Goal: Transaction & Acquisition: Purchase product/service

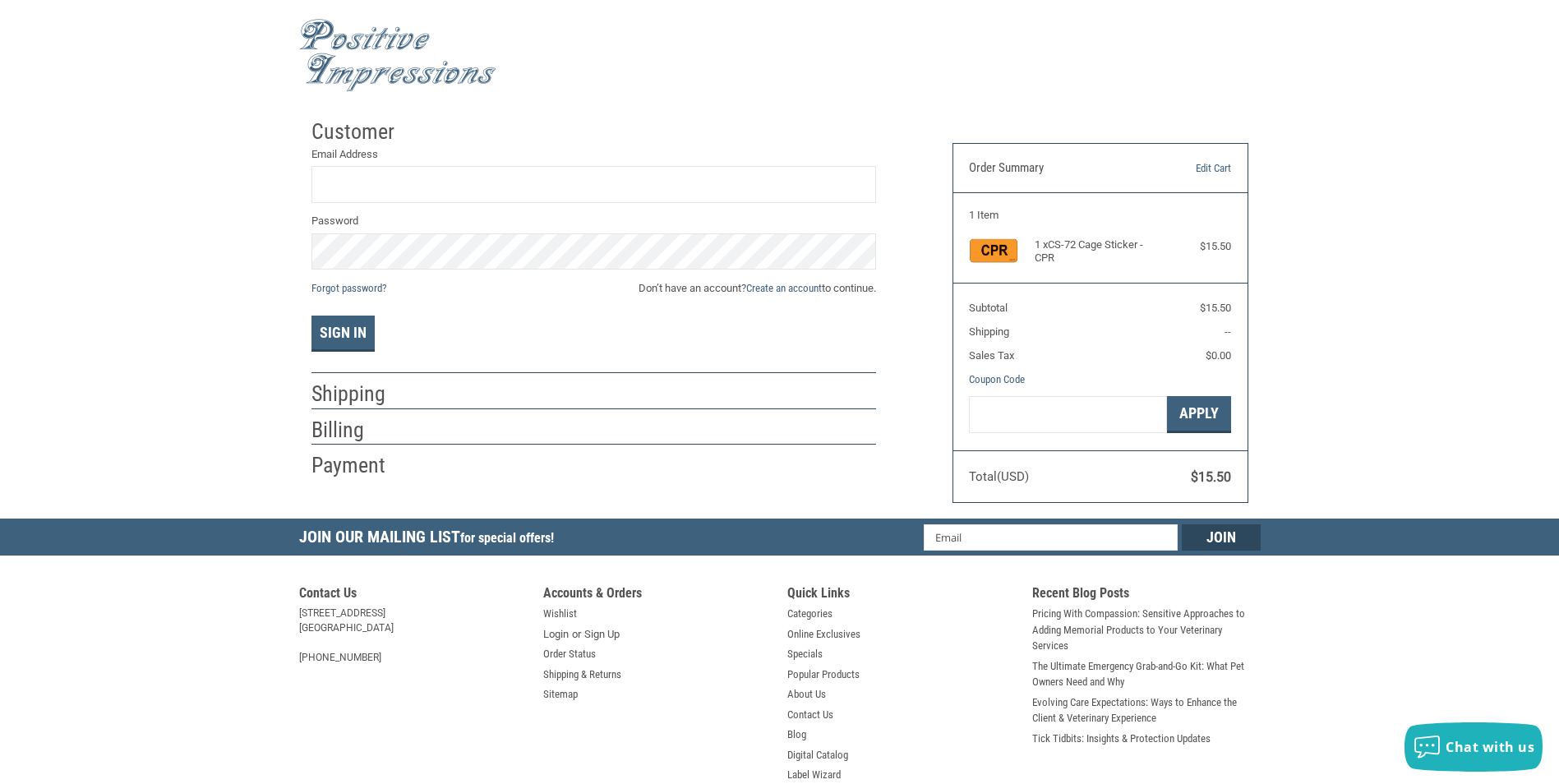
click at [432, 161] on label "Email Address" at bounding box center [593, 154] width 564 height 16
click at [432, 166] on input "Email Address" at bounding box center [593, 184] width 564 height 37
type input "[EMAIL_ADDRESS][DOMAIN_NAME]"
click at [685, 286] on span "Don’t have an account? Create an account to continue." at bounding box center [757, 287] width 237 height 16
click at [773, 286] on link "Create an account" at bounding box center [784, 287] width 76 height 12
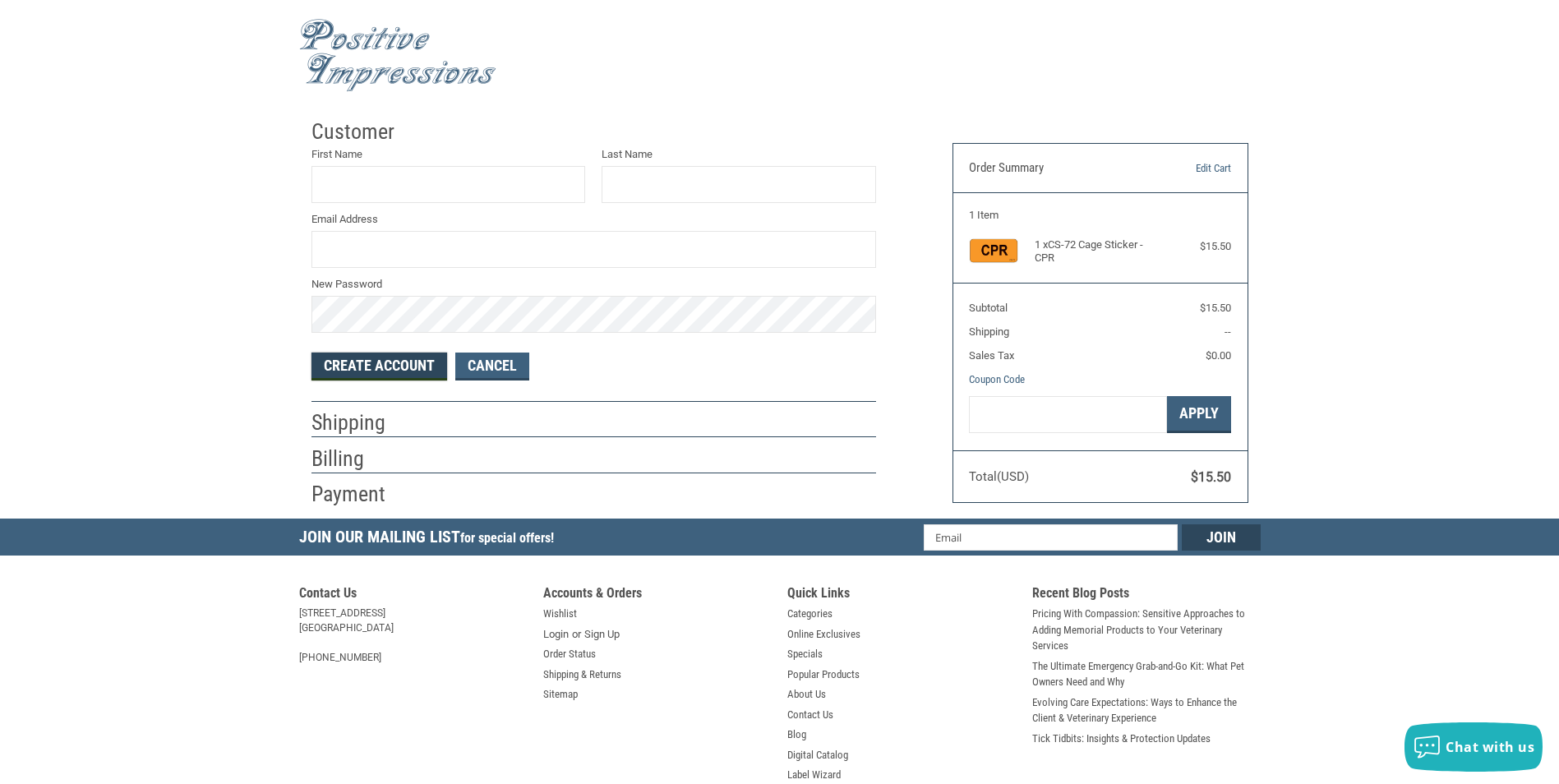
click at [390, 369] on button "Create Account" at bounding box center [378, 366] width 136 height 27
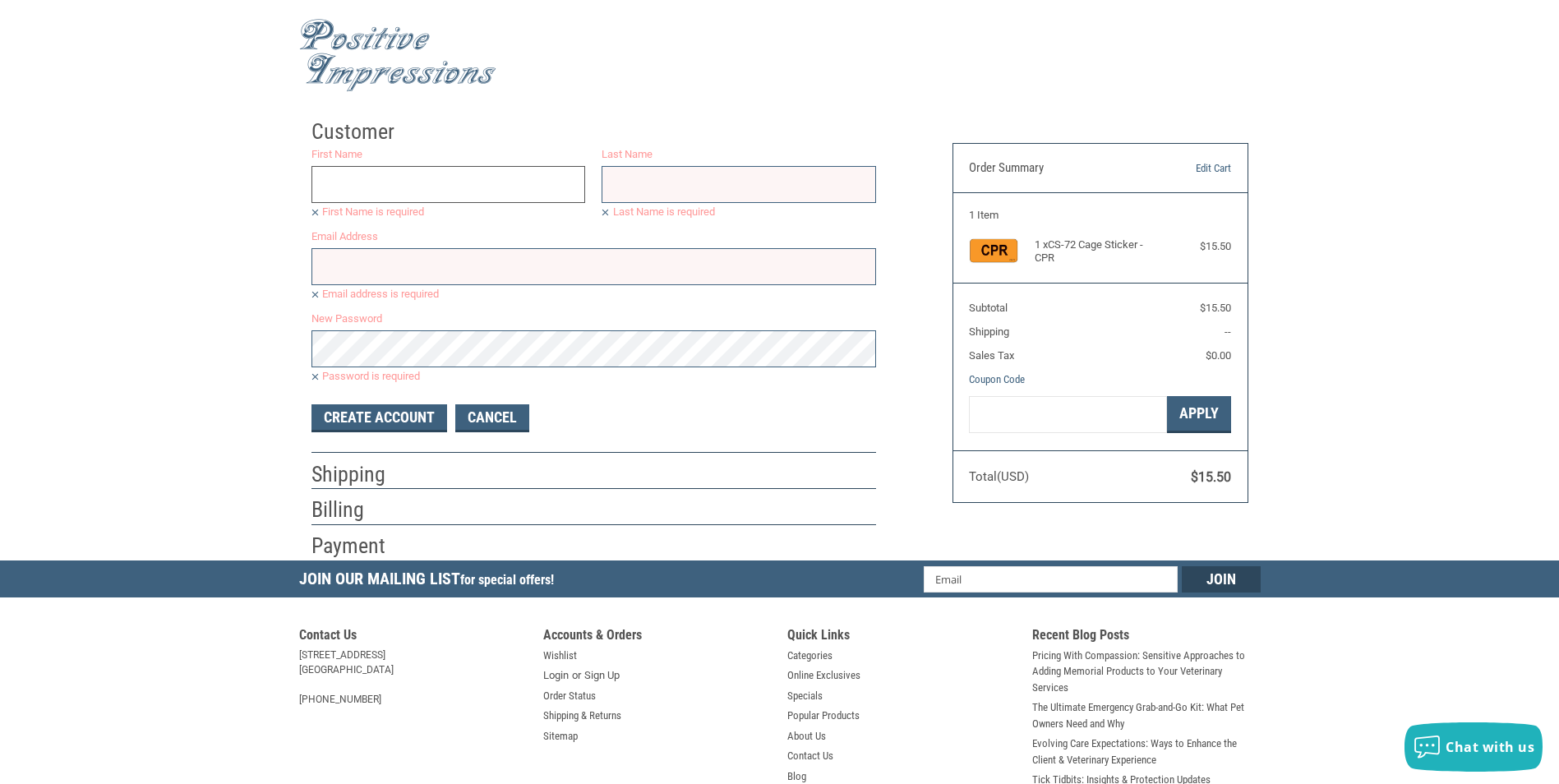
click at [390, 180] on input "First Name" at bounding box center [448, 184] width 274 height 37
type input "[PERSON_NAME]"
click at [612, 191] on input "Last Name" at bounding box center [738, 184] width 274 height 37
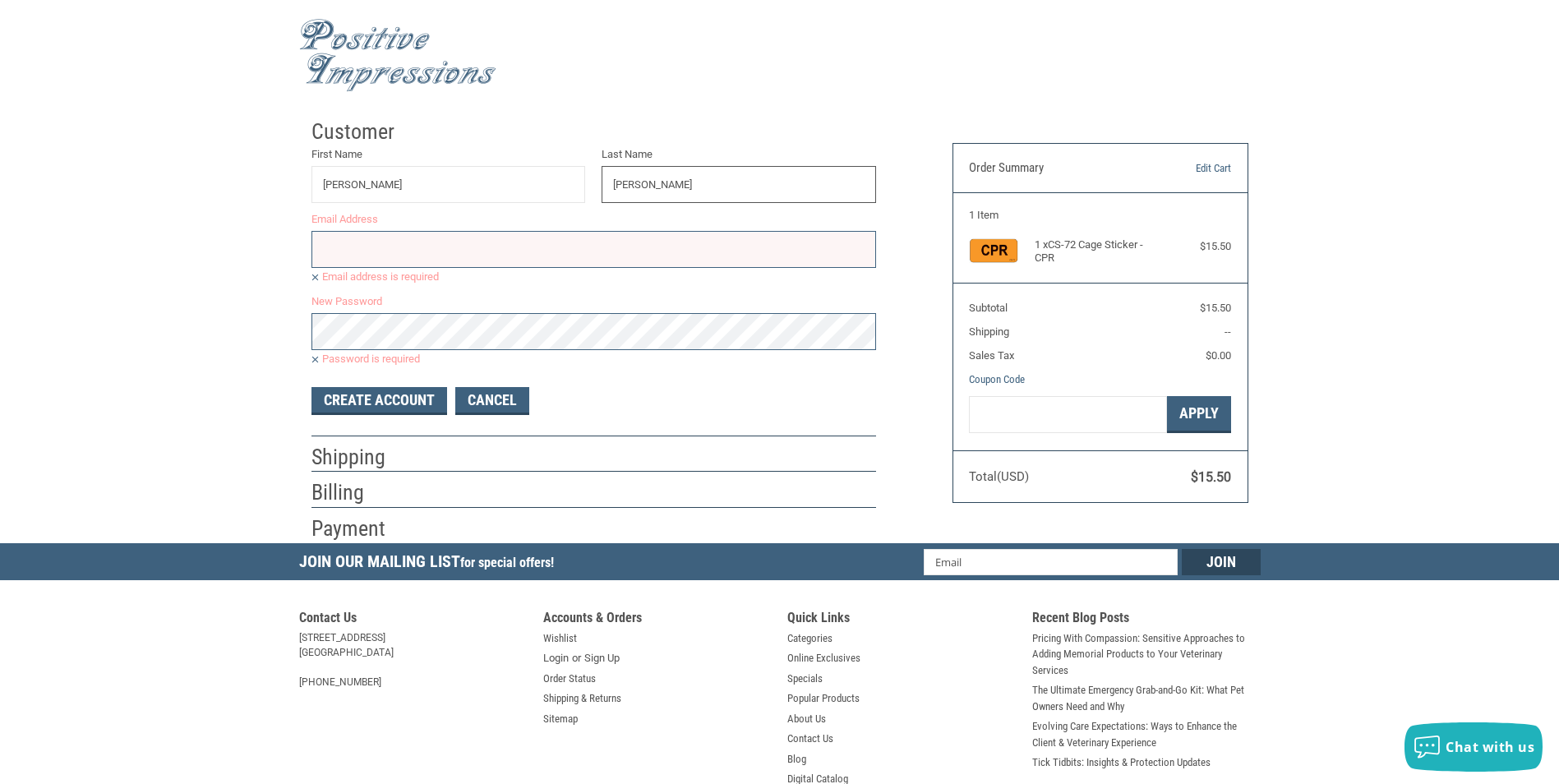
type input "[PERSON_NAME]"
click at [422, 235] on input "Email Address" at bounding box center [593, 248] width 564 height 37
type input "[EMAIL_ADDRESS][DOMAIN_NAME]"
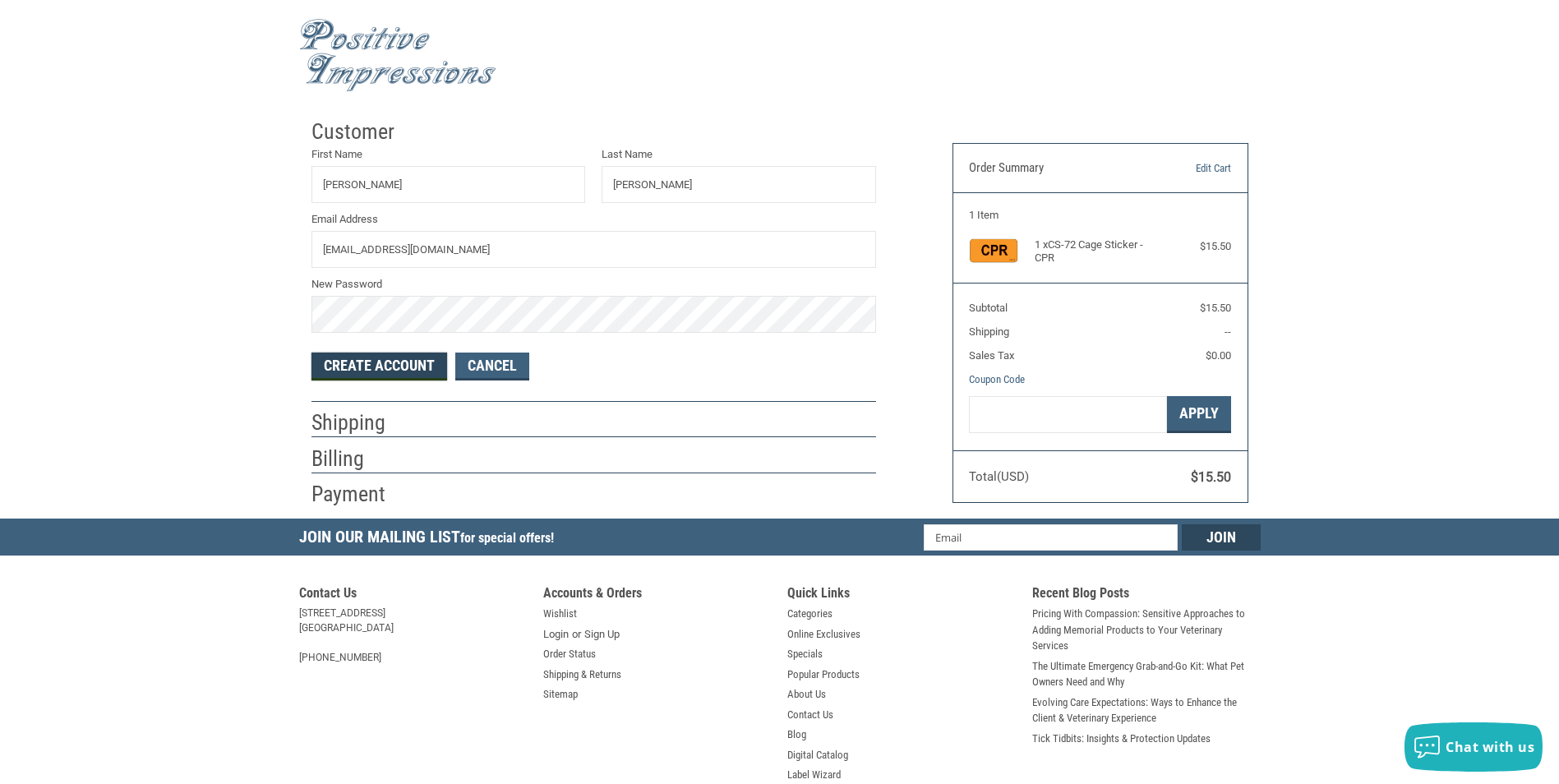
click at [386, 366] on button "Create Account" at bounding box center [378, 366] width 136 height 27
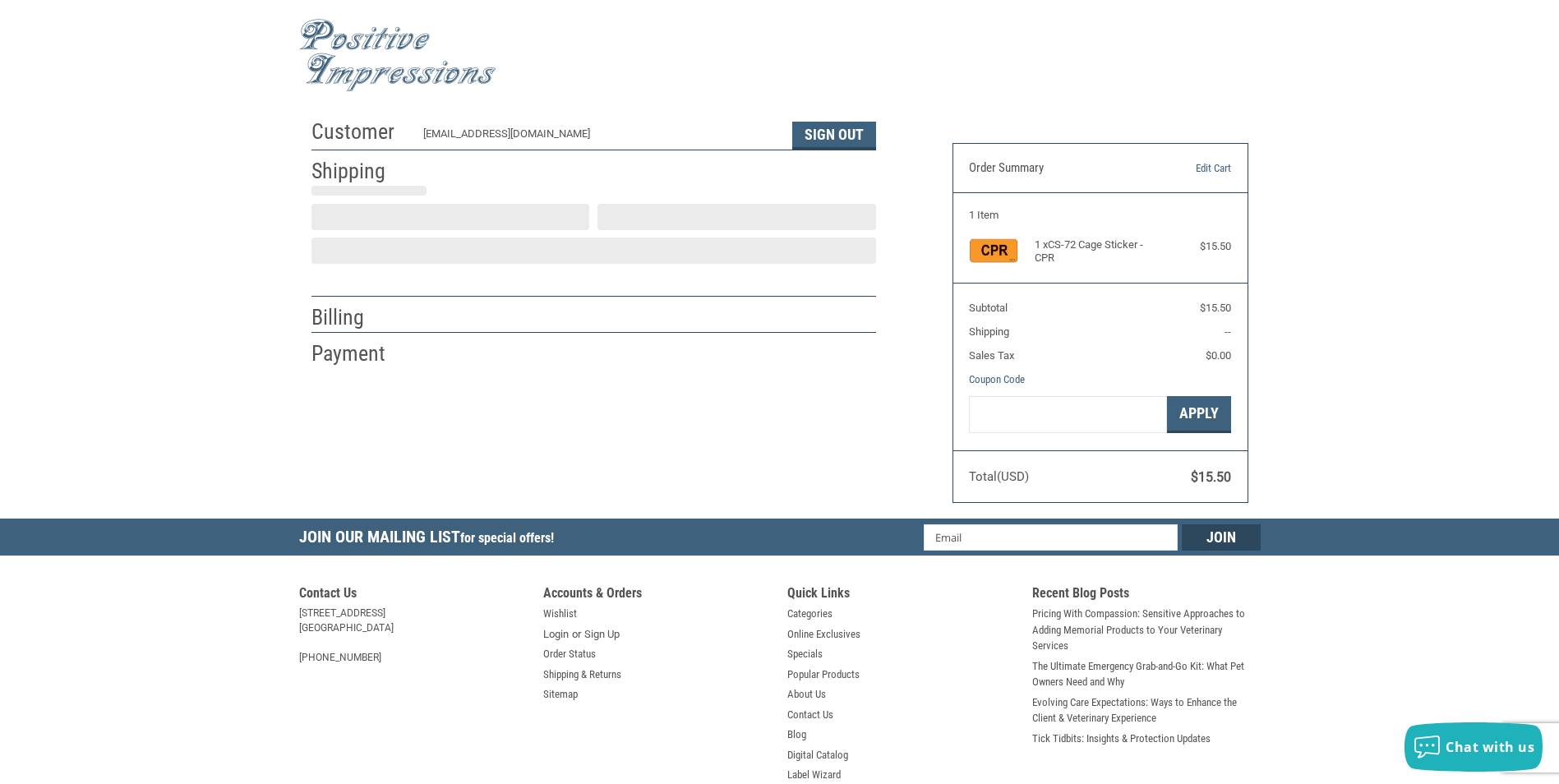
select select "US"
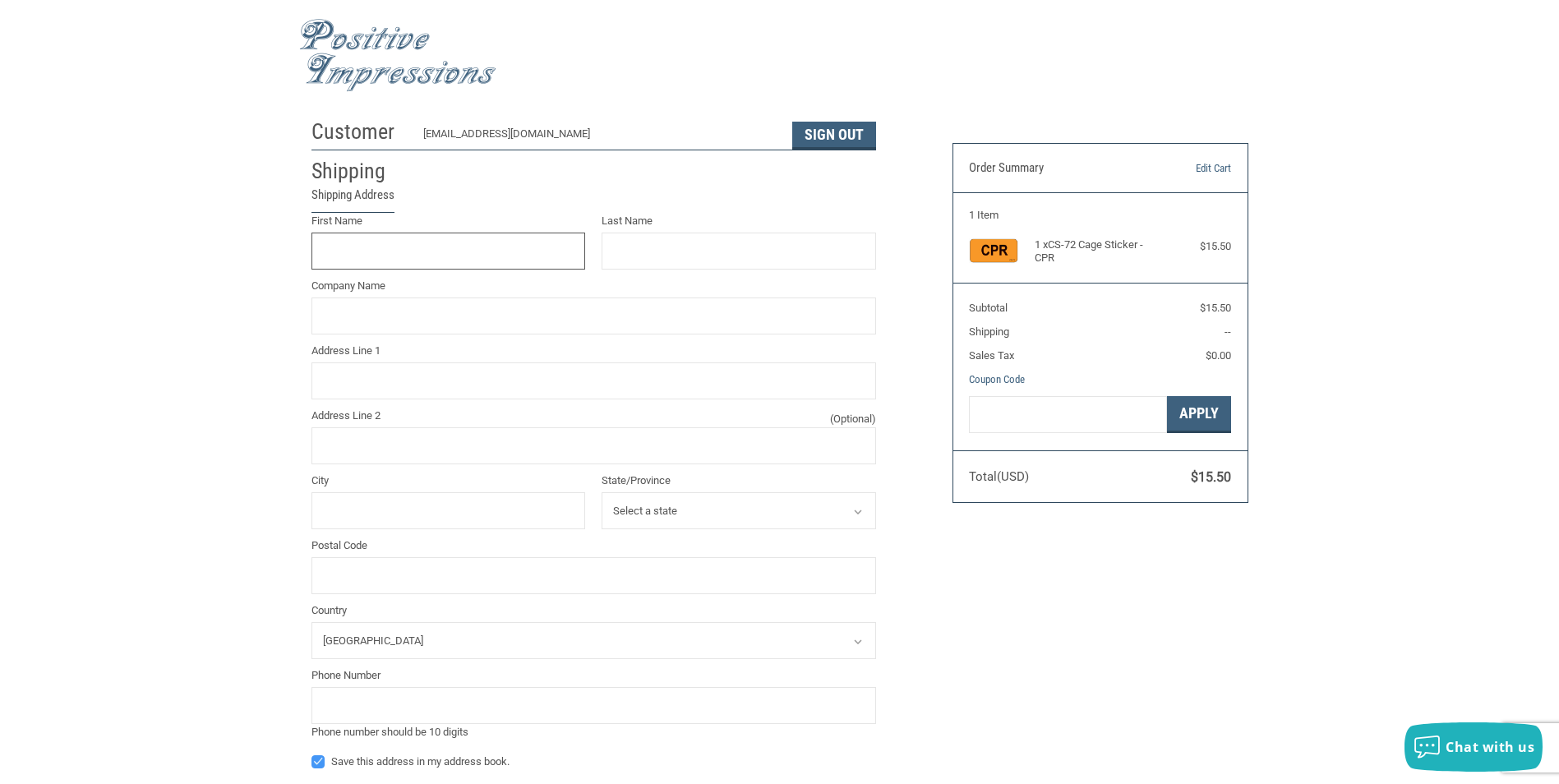
click at [365, 247] on input "First Name" at bounding box center [448, 250] width 274 height 37
type input "[PERSON_NAME]"
type input "[GEOGRAPHIC_DATA]"
type input "[STREET_ADDRESS][PERSON_NAME]"
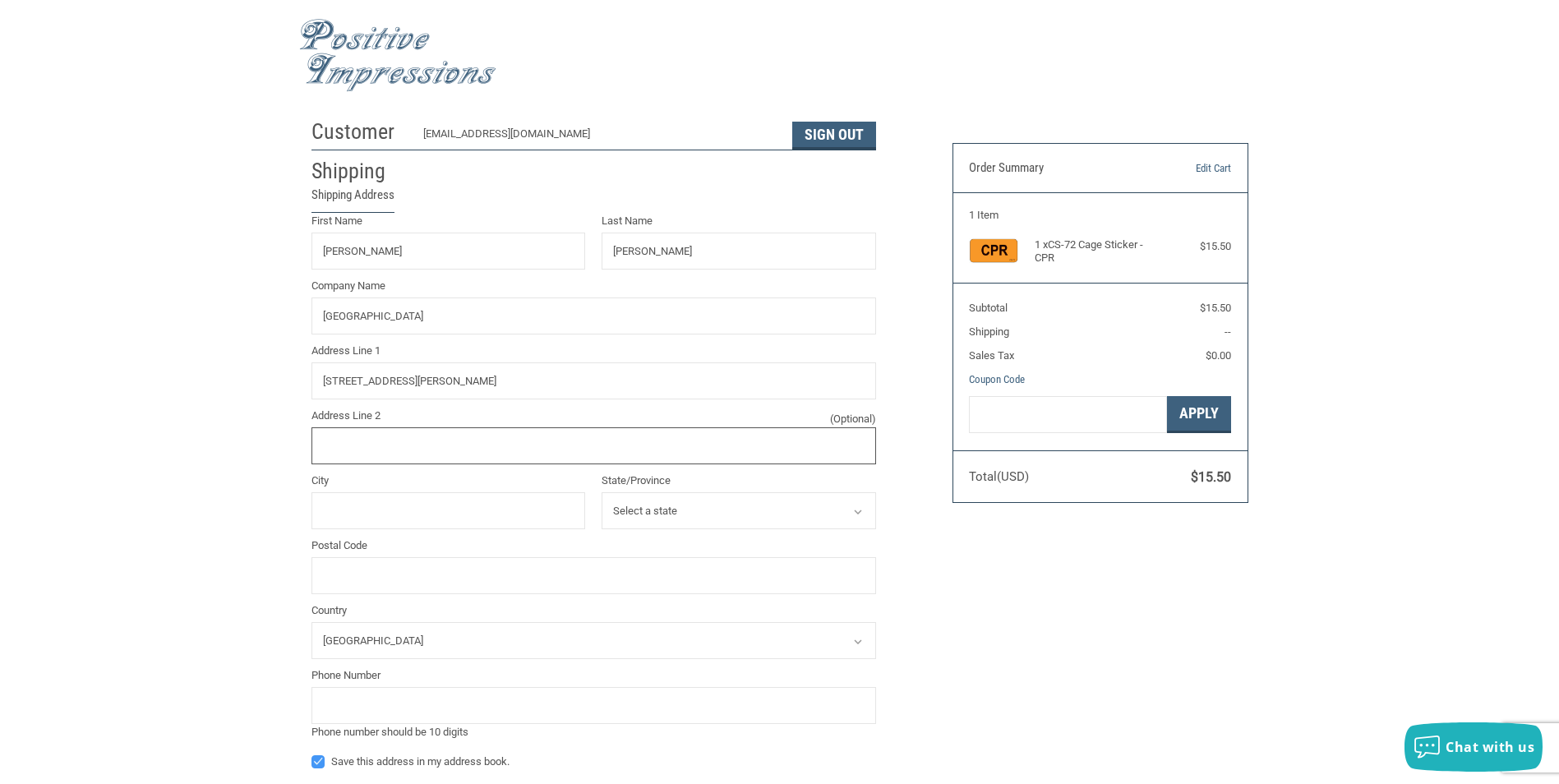
type input "[STREET_ADDRESS][PERSON_NAME]"
type input "[GEOGRAPHIC_DATA]"
select select "CA"
type input "93711"
type input "5594409640"
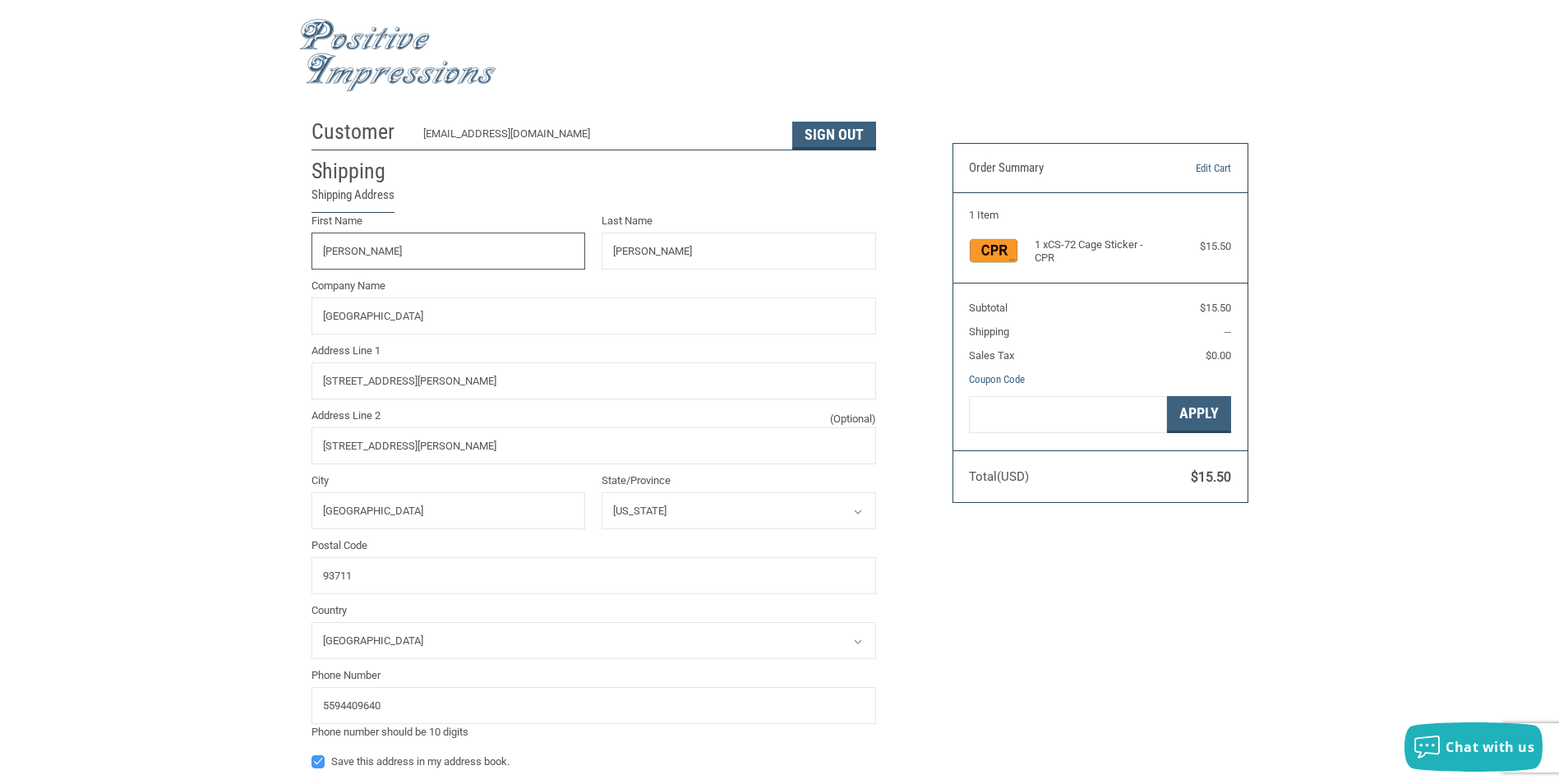
radio input "true"
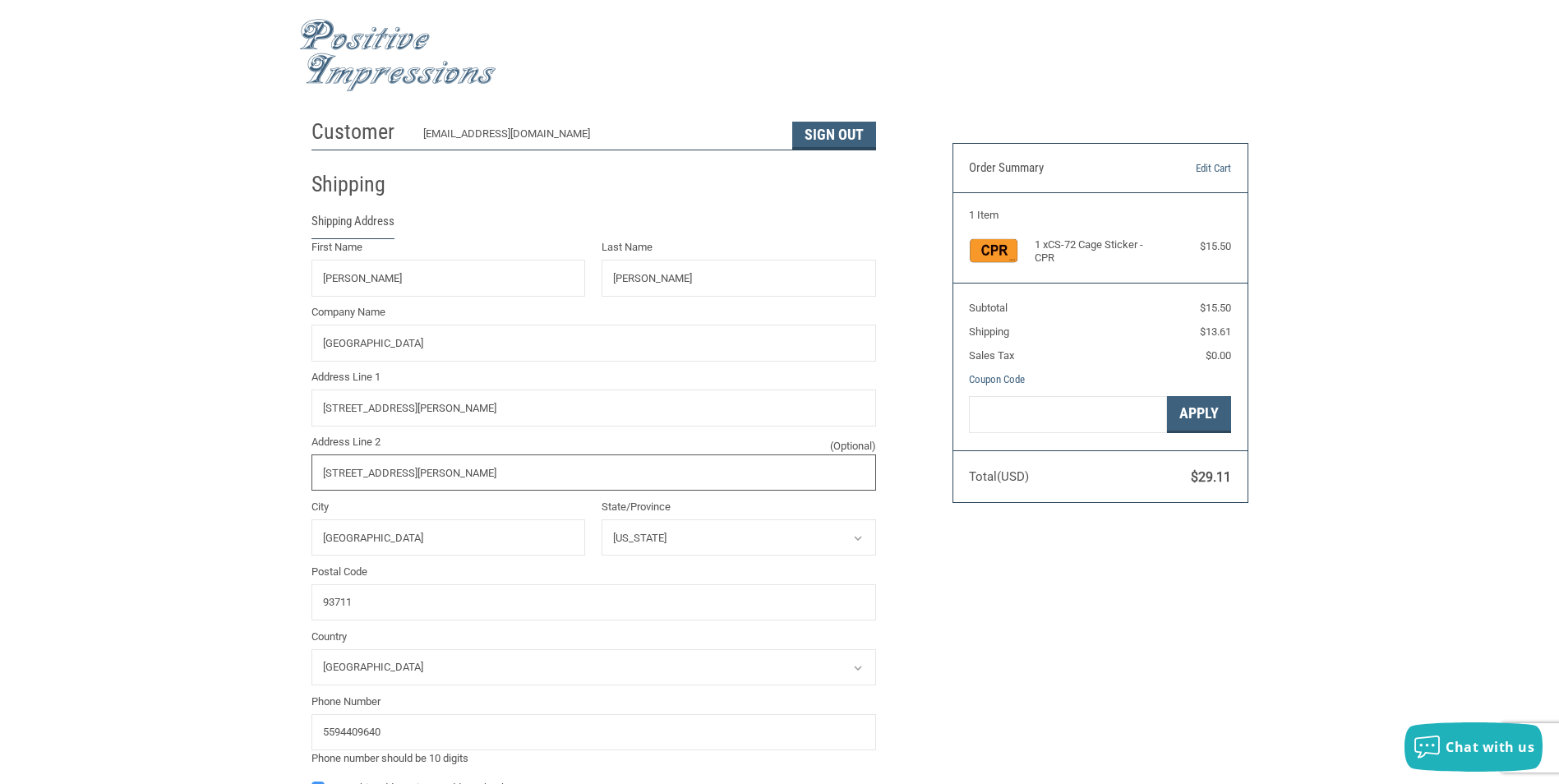
drag, startPoint x: 487, startPoint y: 483, endPoint x: 267, endPoint y: 452, distance: 222.2
click at [267, 452] on div "Customer [EMAIL_ADDRESS][DOMAIN_NAME] Sign Out Shipping Shipping Address First …" at bounding box center [780, 713] width 1559 height 1205
type input "[STREET_ADDRESS][PERSON_NAME]"
click at [486, 405] on input "[STREET_ADDRESS][PERSON_NAME]" at bounding box center [593, 408] width 564 height 37
type input "[STREET_ADDRESS][PERSON_NAME]"
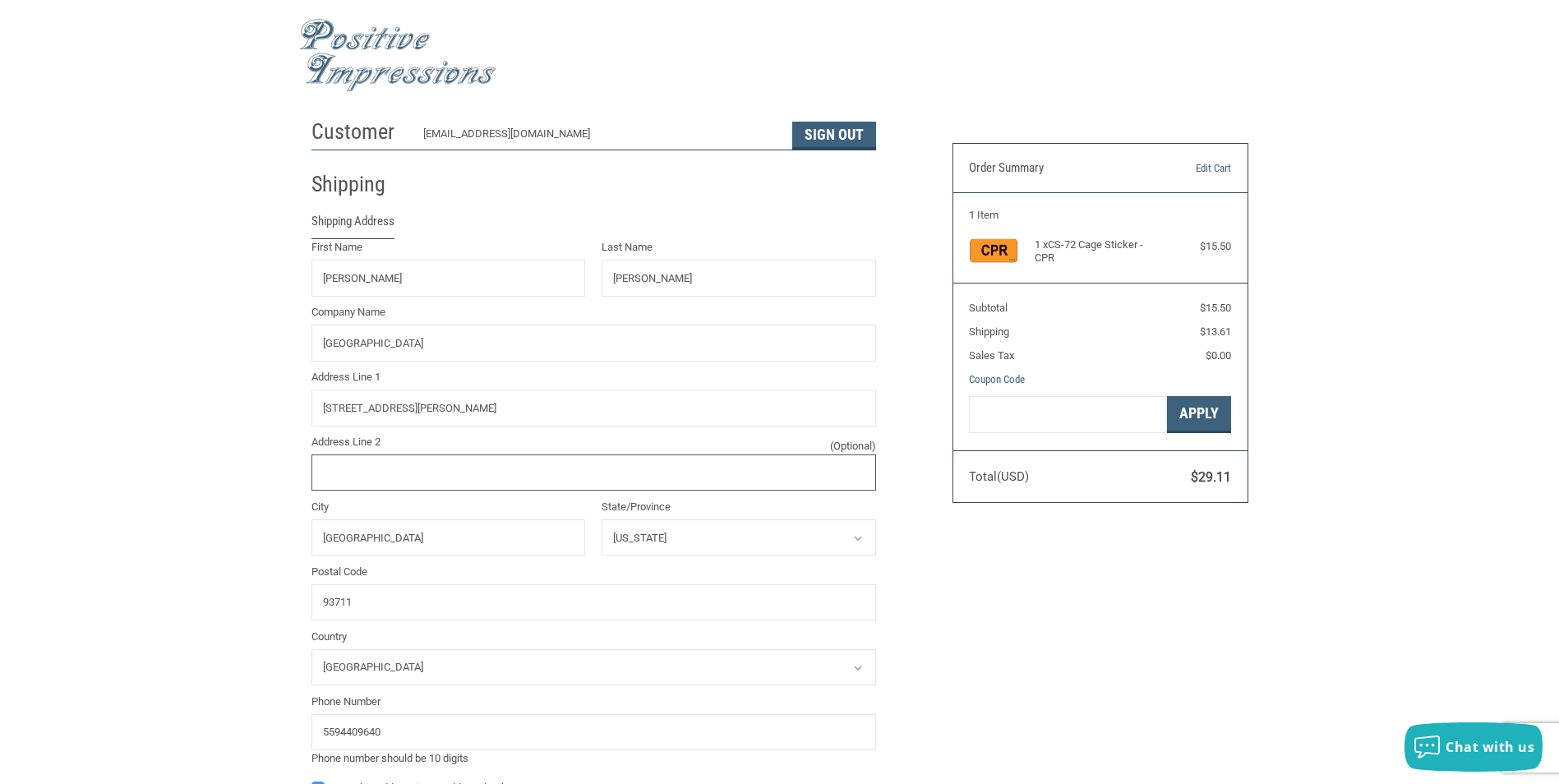
type input "102"
drag, startPoint x: 360, startPoint y: 470, endPoint x: 304, endPoint y: 477, distance: 56.4
click at [304, 477] on div "Address Line 2 (Optional) 102" at bounding box center [594, 462] width 581 height 57
click at [499, 407] on input "[STREET_ADDRESS][PERSON_NAME]" at bounding box center [593, 408] width 564 height 37
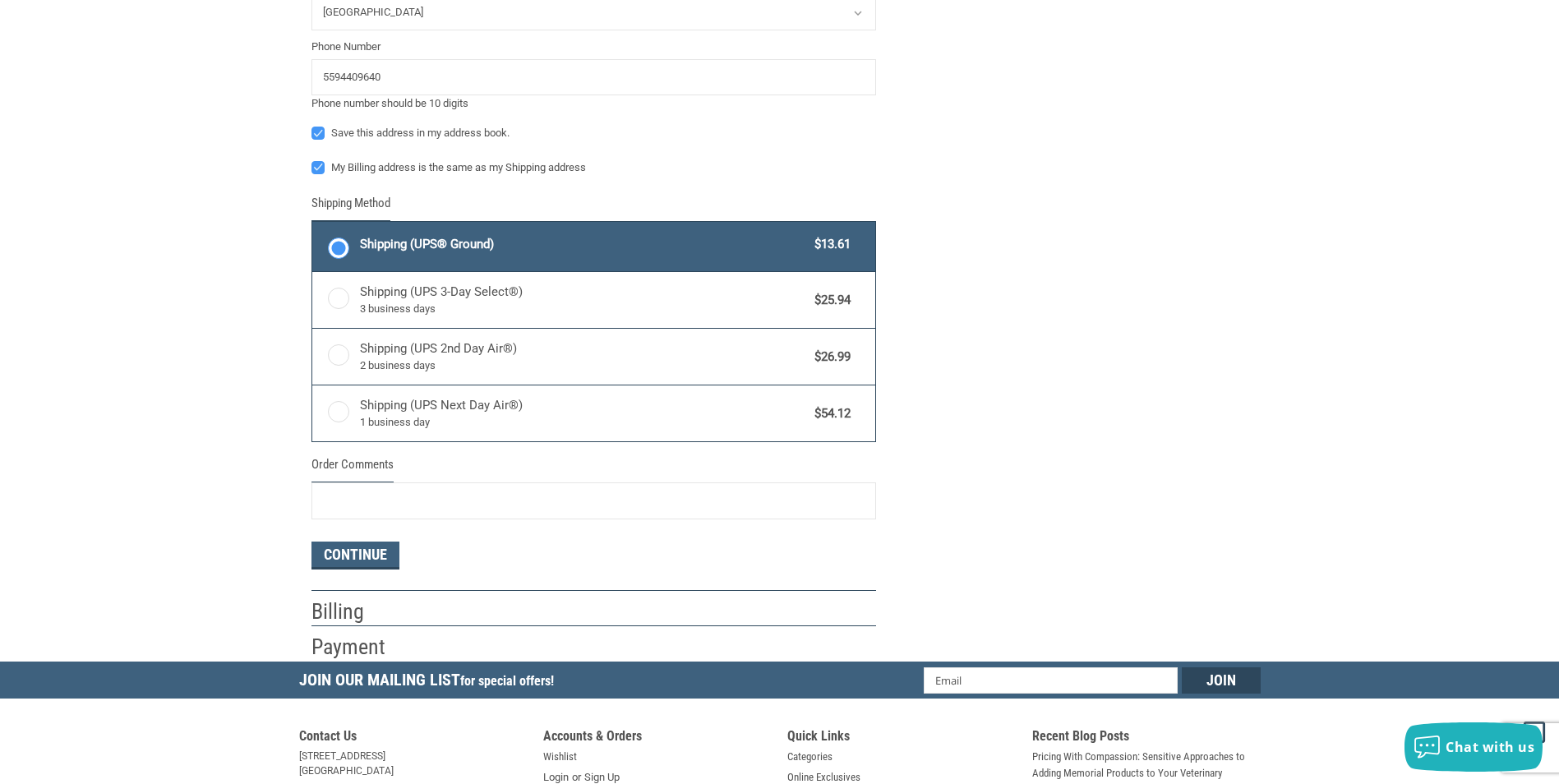
scroll to position [657, 0]
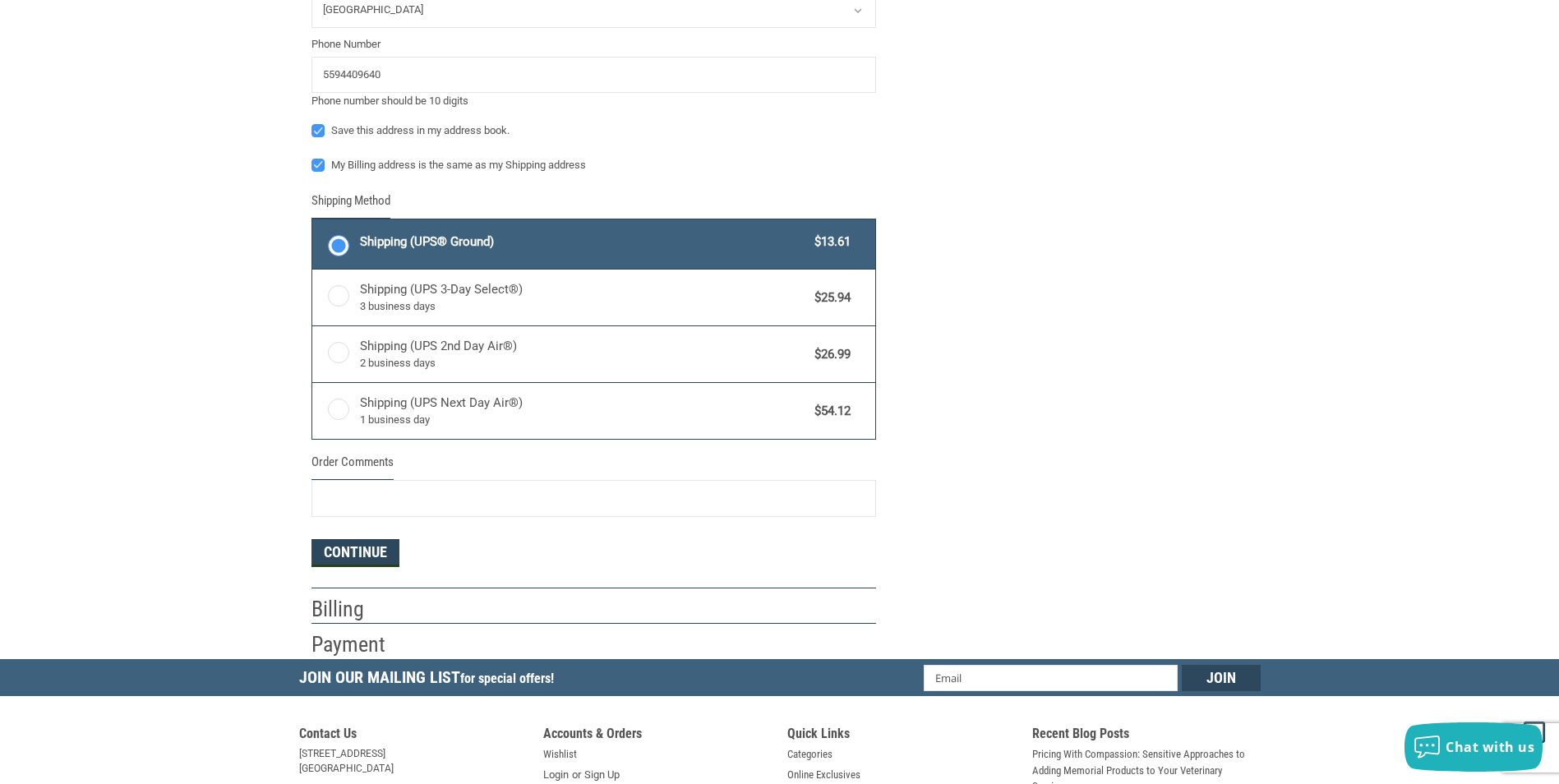
type input "[STREET_ADDRESS][PERSON_NAME]"
click at [378, 547] on button "Continue" at bounding box center [355, 552] width 88 height 27
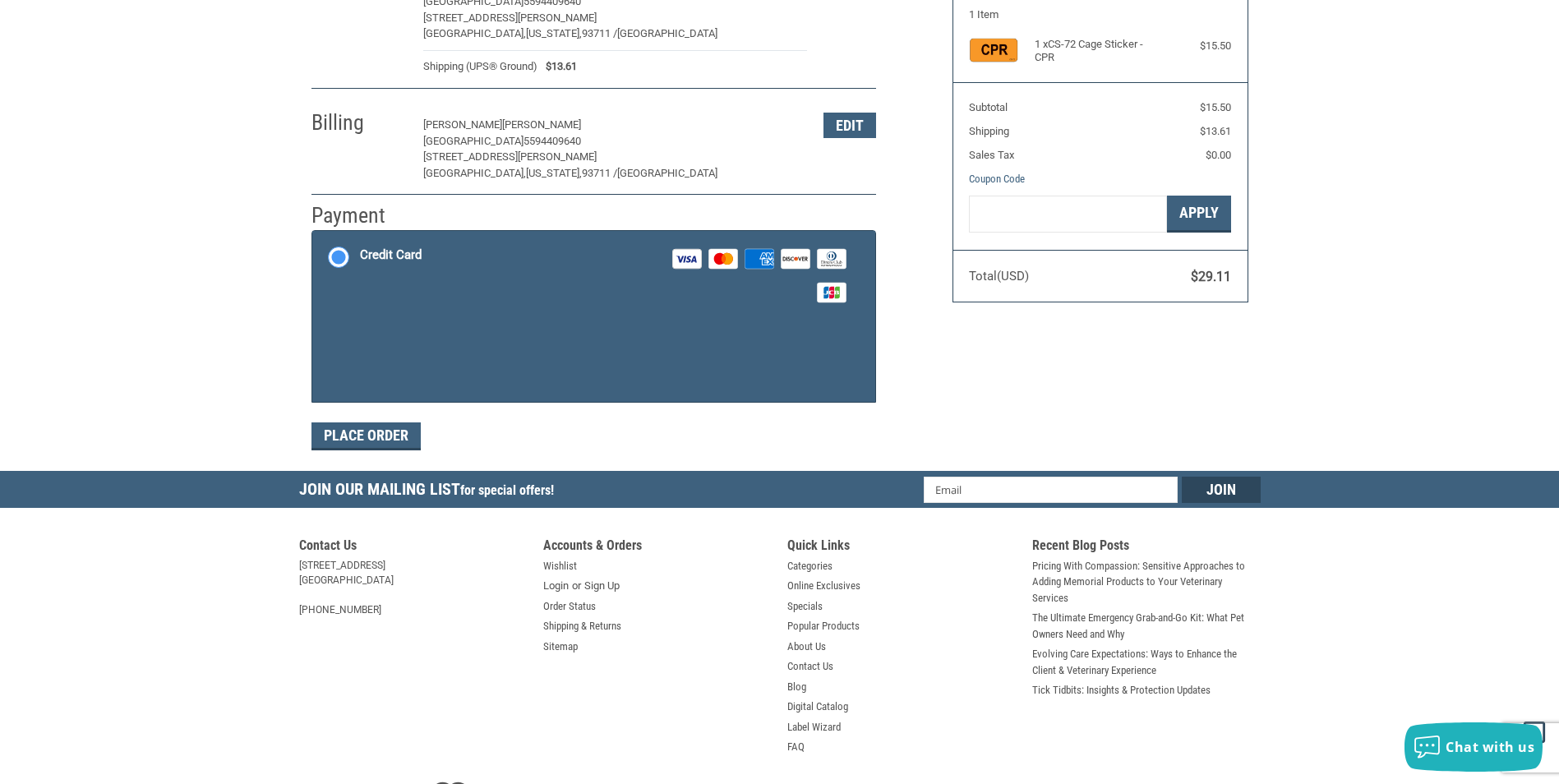
scroll to position [240, 0]
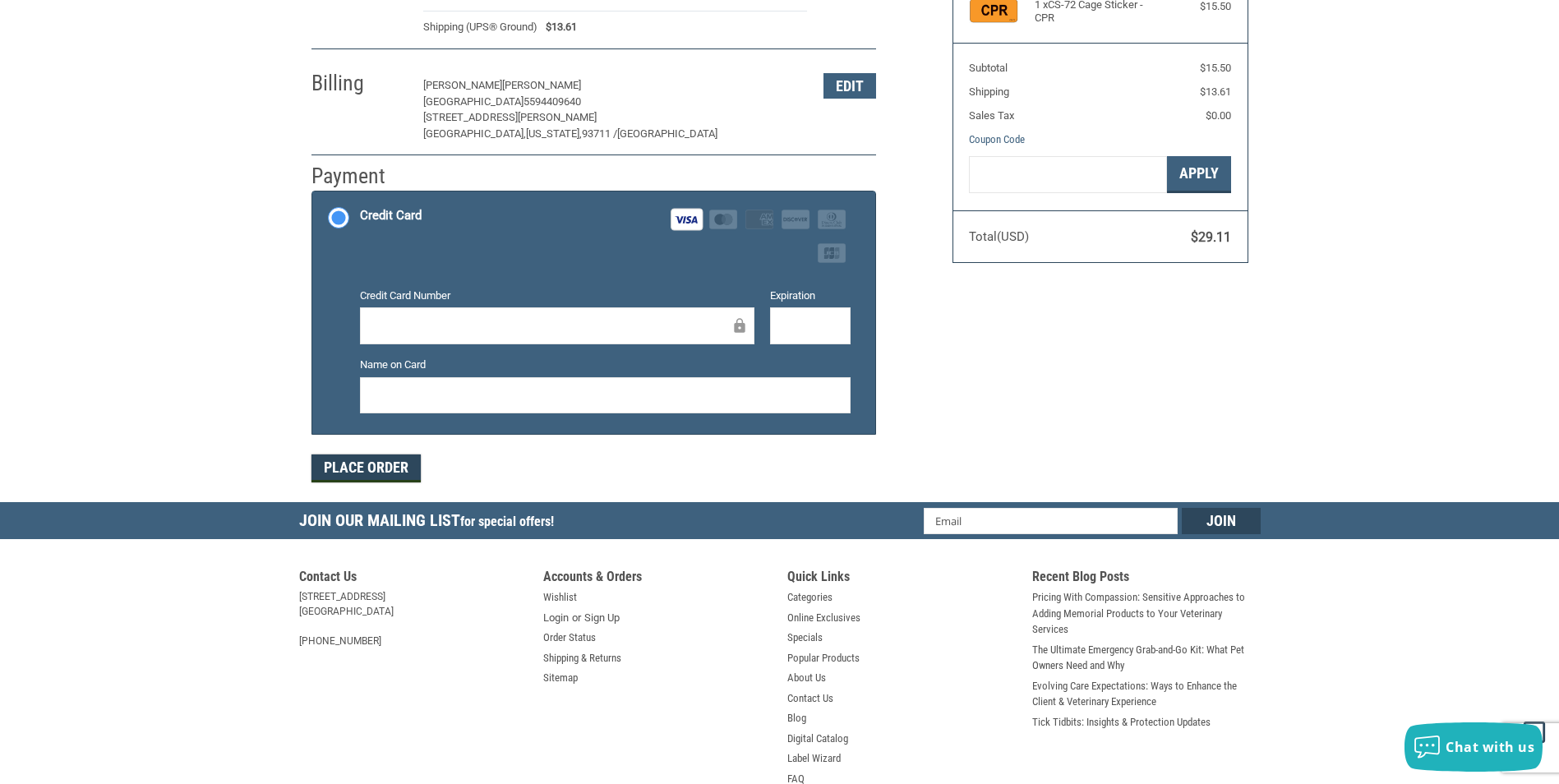
click at [389, 461] on button "Place Order" at bounding box center [365, 467] width 109 height 27
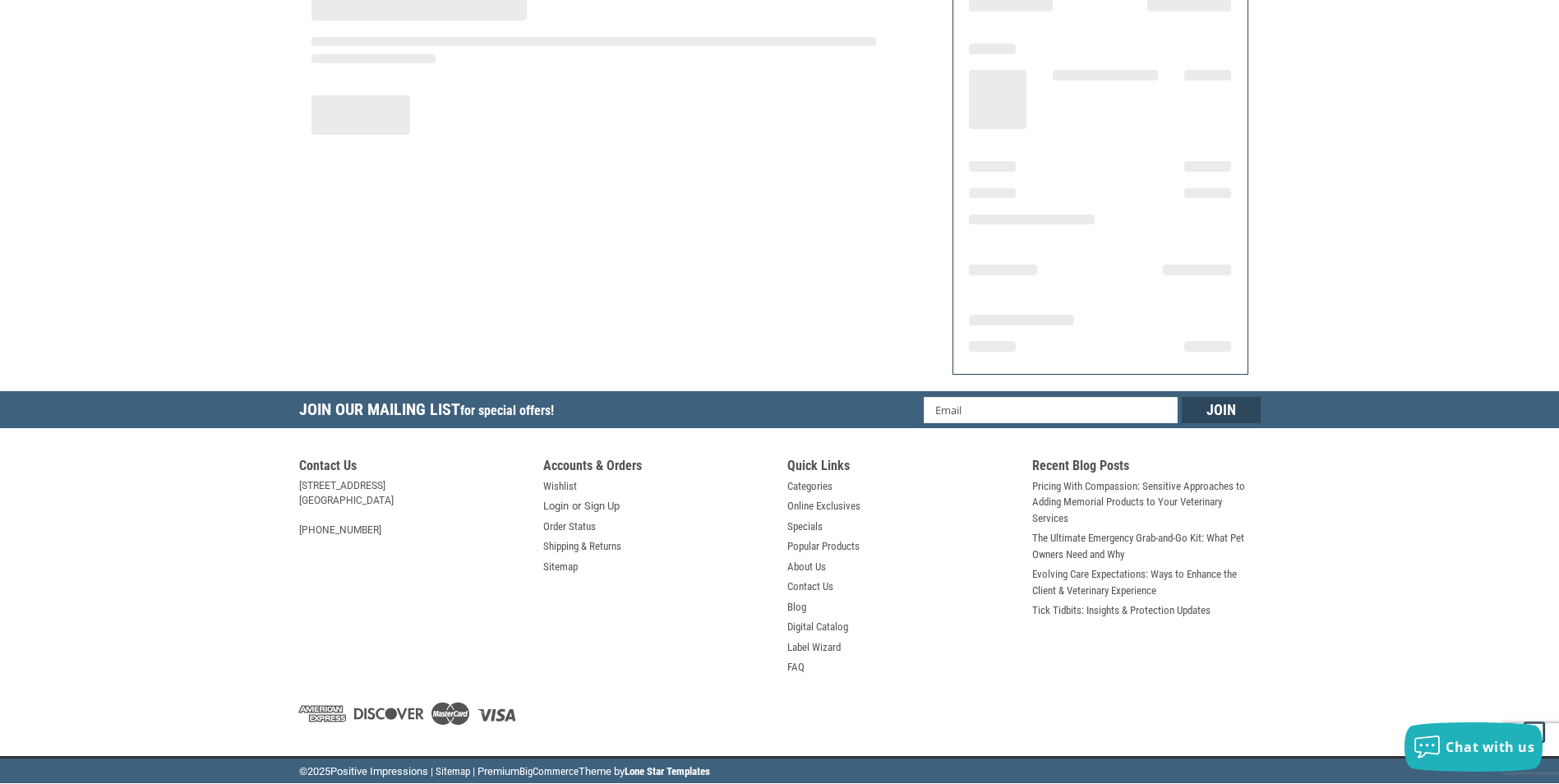
scroll to position [162, 0]
